Goal: Task Accomplishment & Management: Use online tool/utility

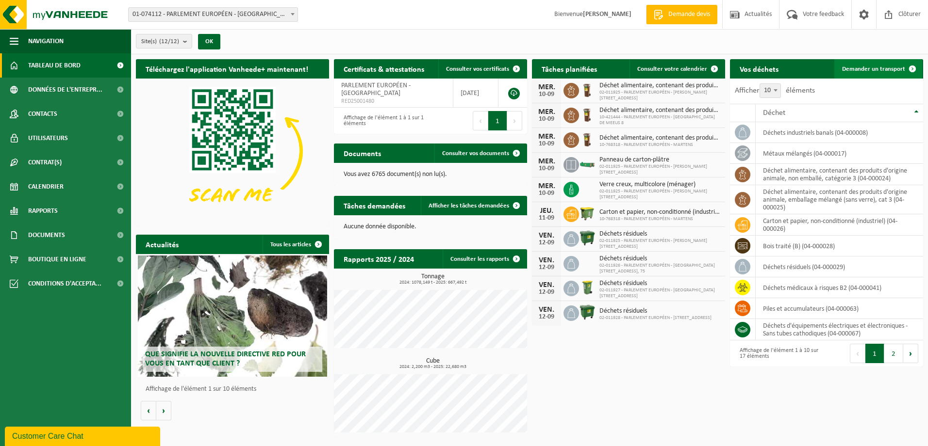
click at [867, 70] on span "Demander un transport" at bounding box center [873, 69] width 63 height 6
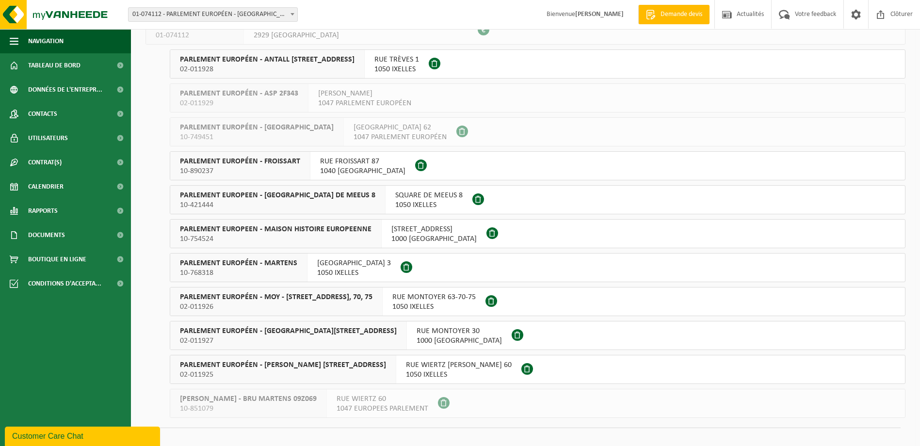
scroll to position [90, 0]
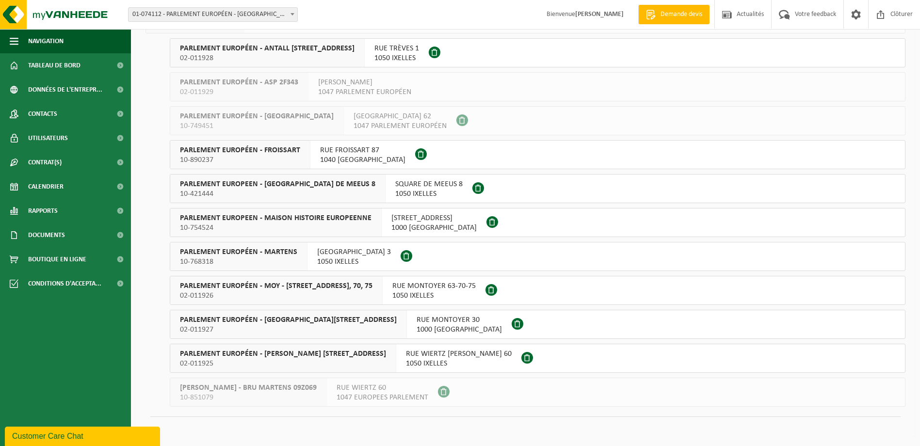
click at [337, 267] on div "[STREET_ADDRESS]" at bounding box center [354, 257] width 93 height 28
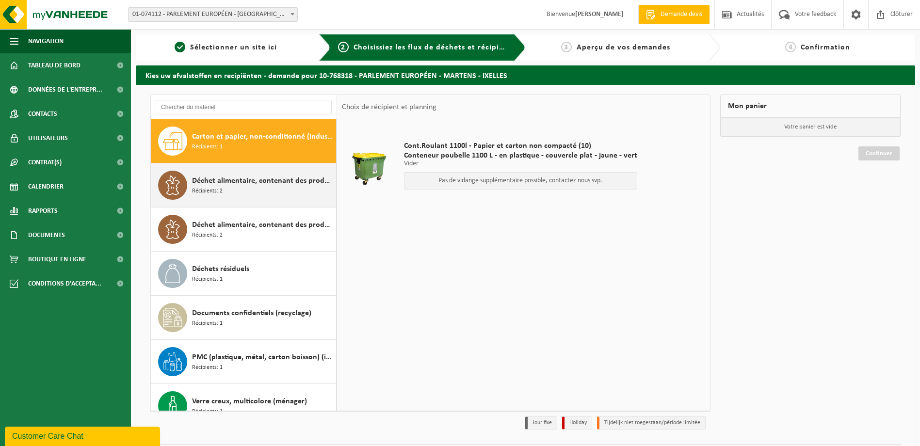
click at [287, 190] on div "Déchet alimentaire, contenant des produits d'origine animale, emballage mélangé…" at bounding box center [263, 185] width 142 height 29
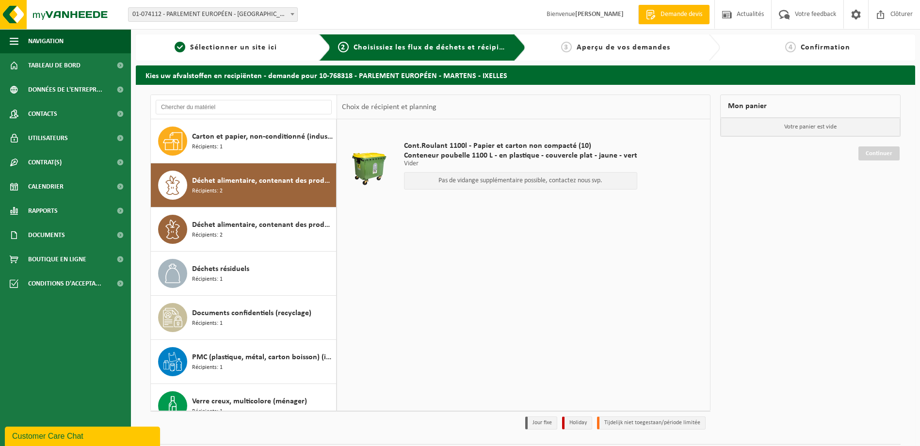
scroll to position [17, 0]
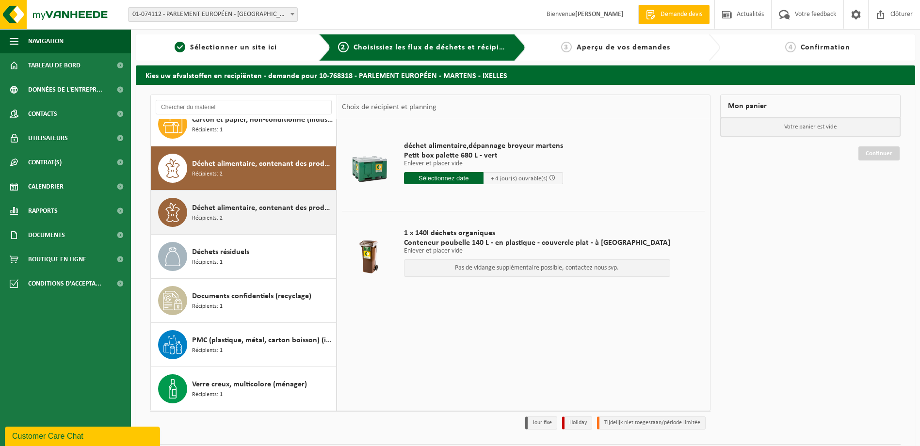
click at [251, 229] on div "Déchet alimentaire, contenant des produits d'origine animale, non emballé, caté…" at bounding box center [244, 213] width 186 height 44
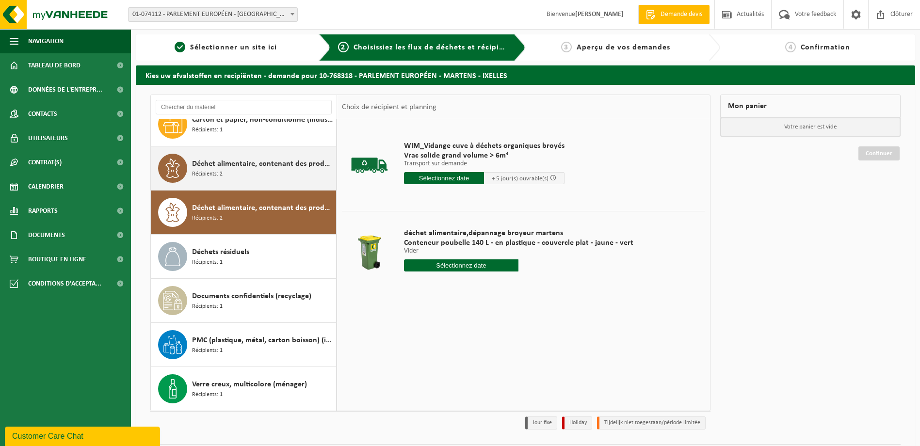
click at [252, 174] on div "Déchet alimentaire, contenant des produits d'origine animale, emballage mélangé…" at bounding box center [263, 168] width 142 height 29
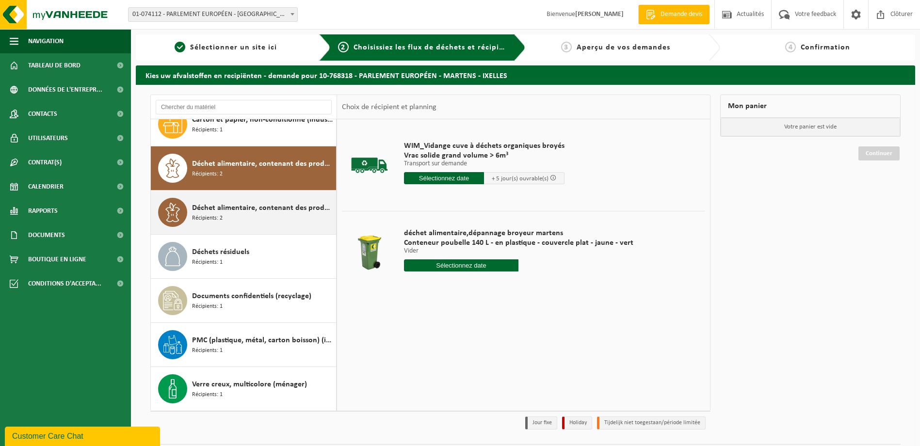
scroll to position [0, 0]
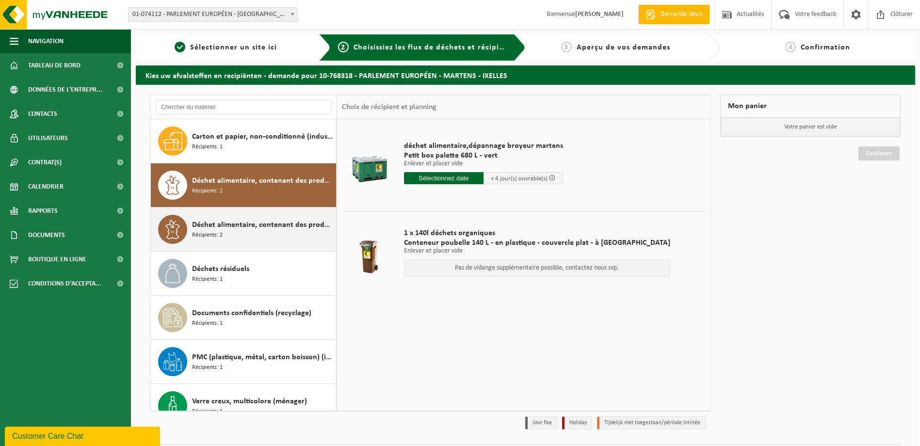
click at [250, 221] on span "Déchet alimentaire, contenant des produits d'origine animale, non emballé, caté…" at bounding box center [263, 225] width 142 height 12
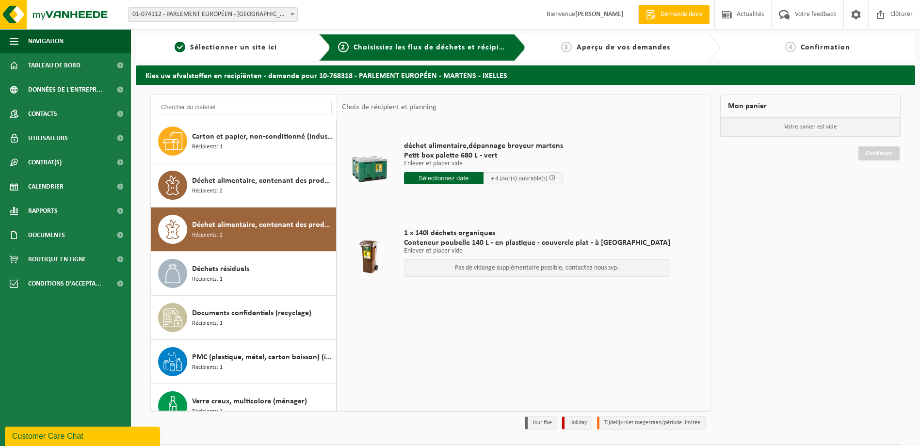
scroll to position [17, 0]
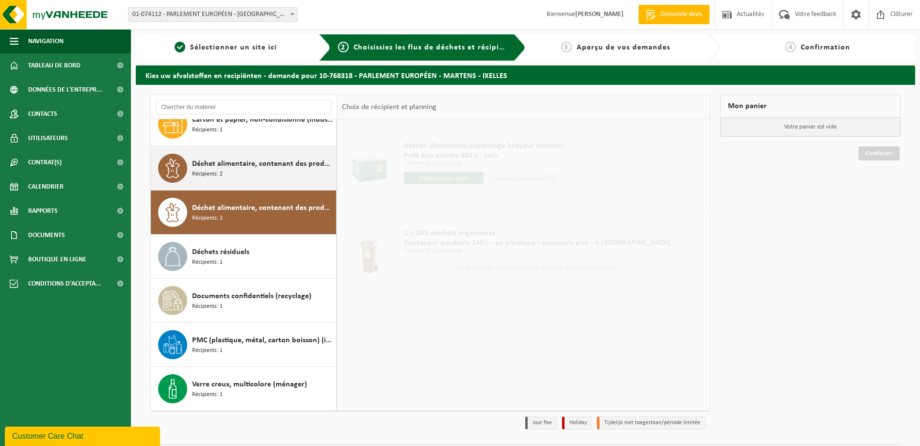
click at [238, 164] on span "Déchet alimentaire, contenant des produits d'origine animale, emballage mélangé…" at bounding box center [263, 164] width 142 height 12
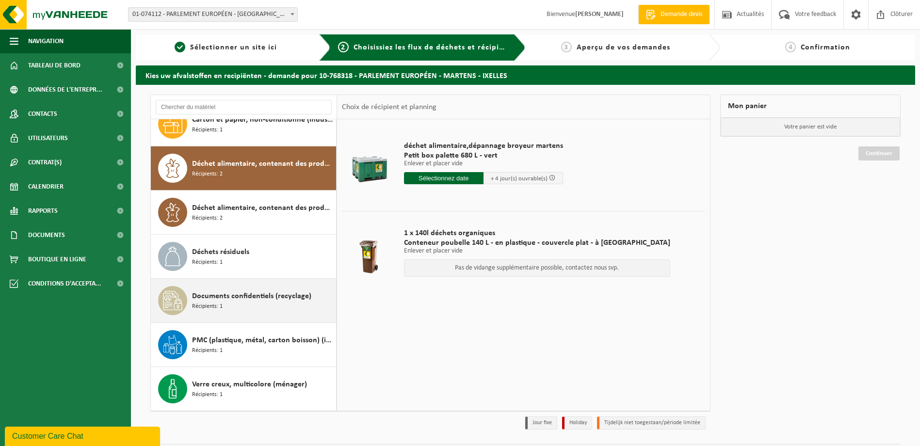
scroll to position [0, 0]
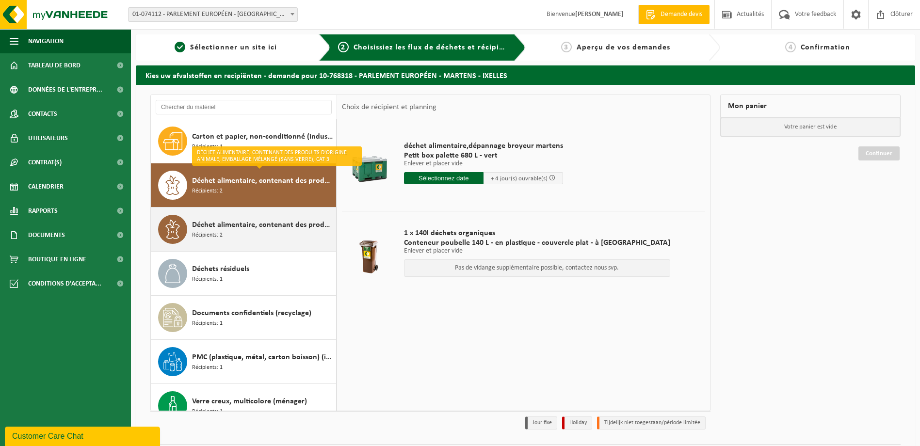
click at [245, 224] on span "Déchet alimentaire, contenant des produits d'origine animale, non emballé, caté…" at bounding box center [263, 225] width 142 height 12
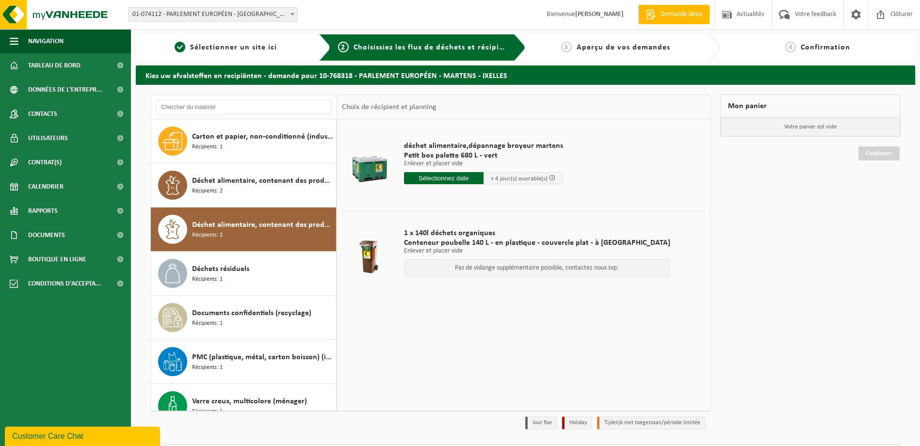
scroll to position [17, 0]
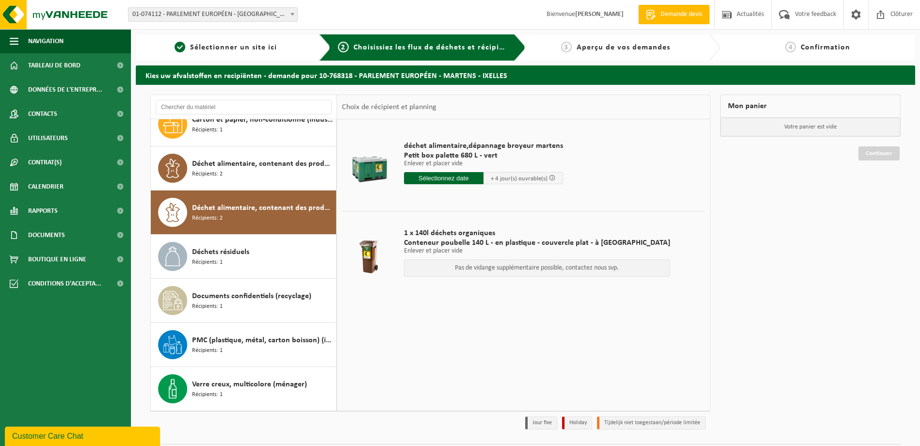
click at [245, 224] on div "Déchet alimentaire, contenant des produits d'origine animale, non emballé, caté…" at bounding box center [263, 212] width 142 height 29
